Goal: Task Accomplishment & Management: Use online tool/utility

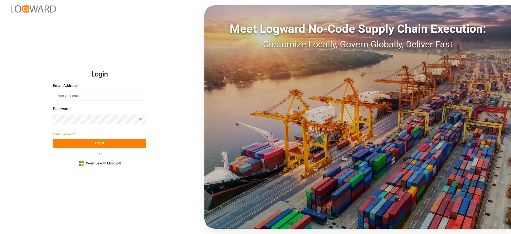
click at [105, 146] on div "Login Email Address * Password * Show password Forgot Password? Log In OR Micro…" at bounding box center [255, 117] width 511 height 234
click at [106, 146] on div "Microsoft Logo Continue with Microsoft" at bounding box center [99, 163] width 42 height 6
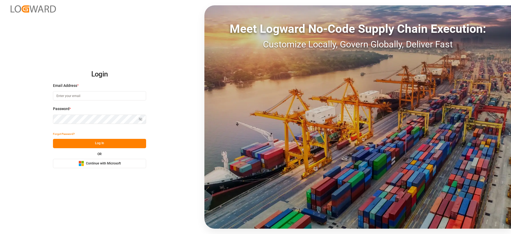
click at [106, 146] on span "Continue with Microsoft" at bounding box center [103, 163] width 35 height 5
